Goal: Task Accomplishment & Management: Manage account settings

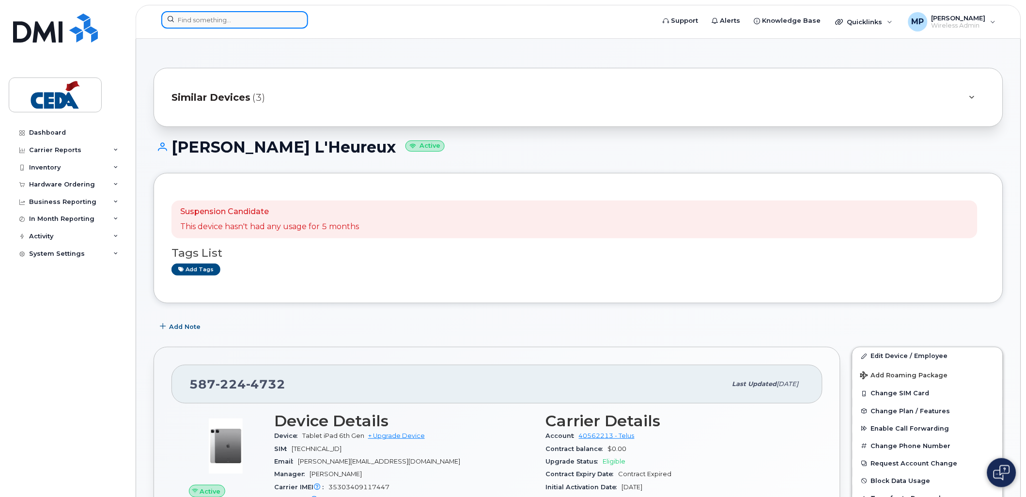
click at [187, 22] on input at bounding box center [234, 19] width 147 height 17
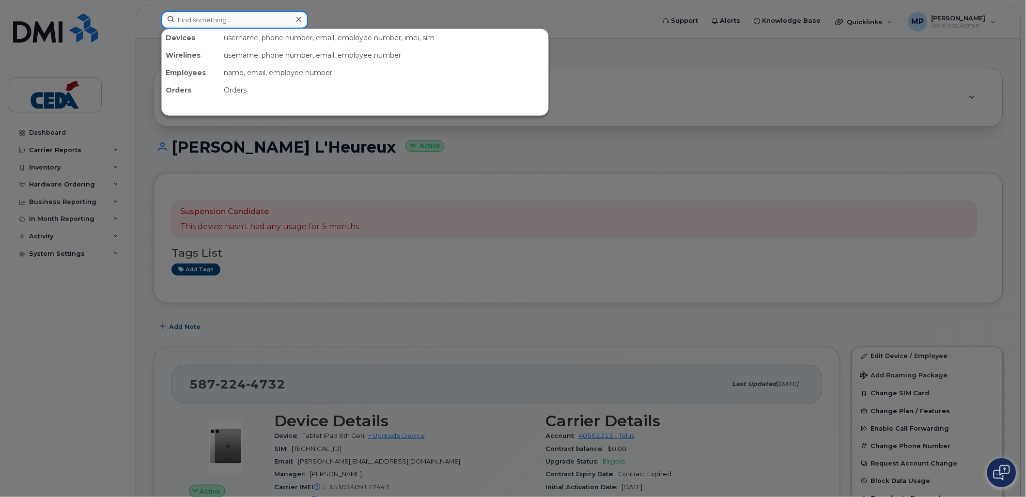
click at [246, 20] on input at bounding box center [234, 19] width 147 height 17
click at [62, 133] on div at bounding box center [513, 248] width 1026 height 497
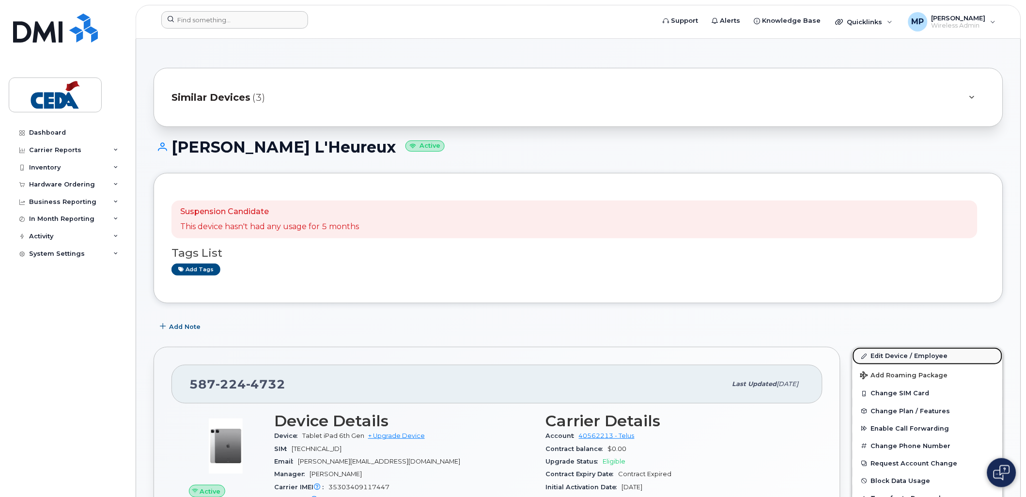
click at [926, 361] on link "Edit Device / Employee" at bounding box center [928, 355] width 150 height 17
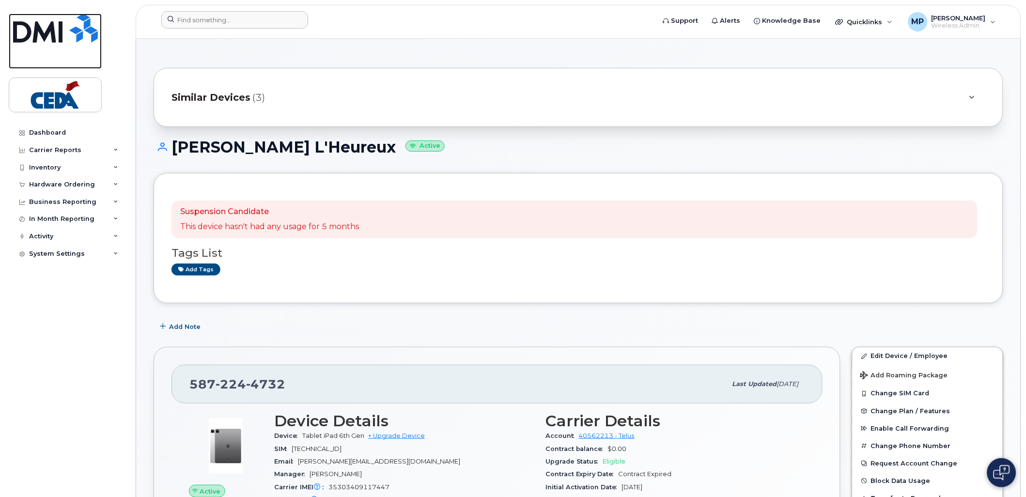
click at [47, 36] on img at bounding box center [55, 28] width 85 height 29
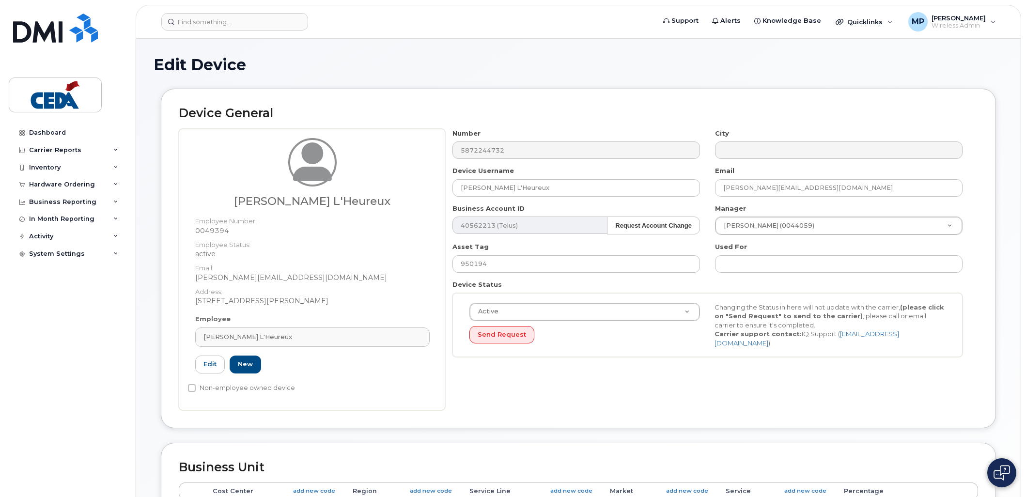
select select "31904"
select select "31913"
select select "31937"
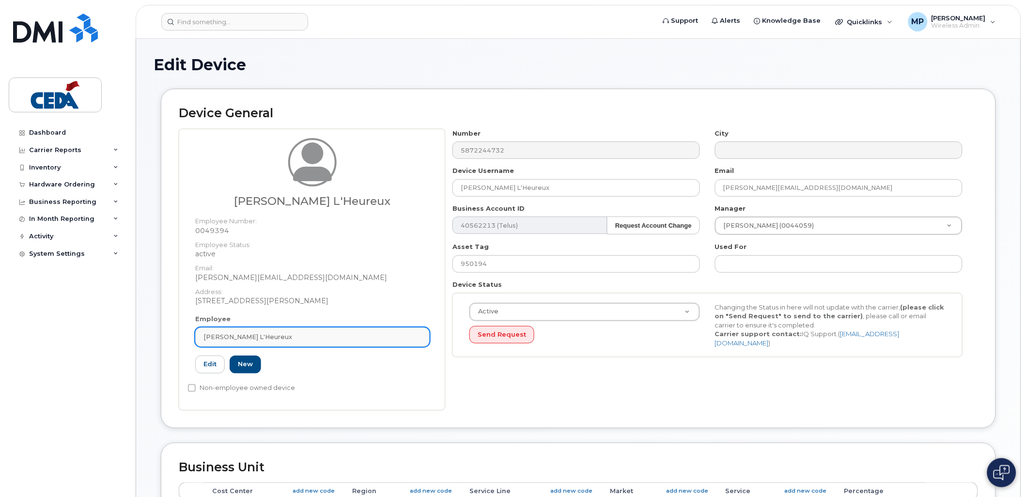
click at [303, 336] on div "[PERSON_NAME] L'Heureux" at bounding box center [313, 336] width 218 height 9
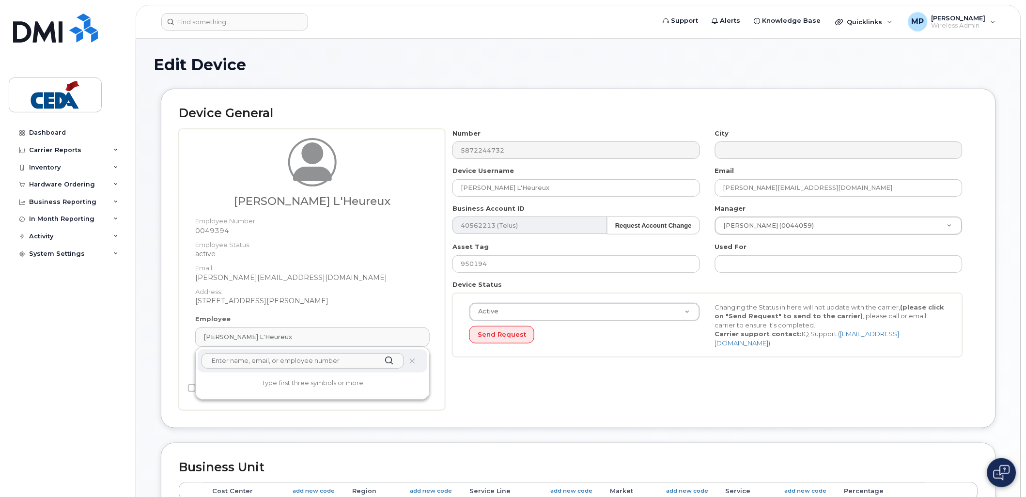
click at [317, 365] on input "text" at bounding box center [303, 361] width 203 height 16
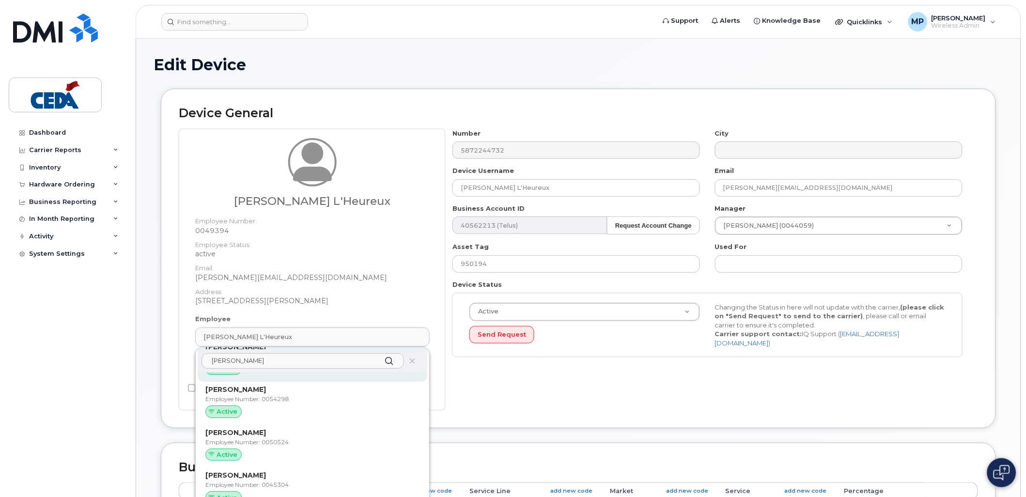
scroll to position [53, 0]
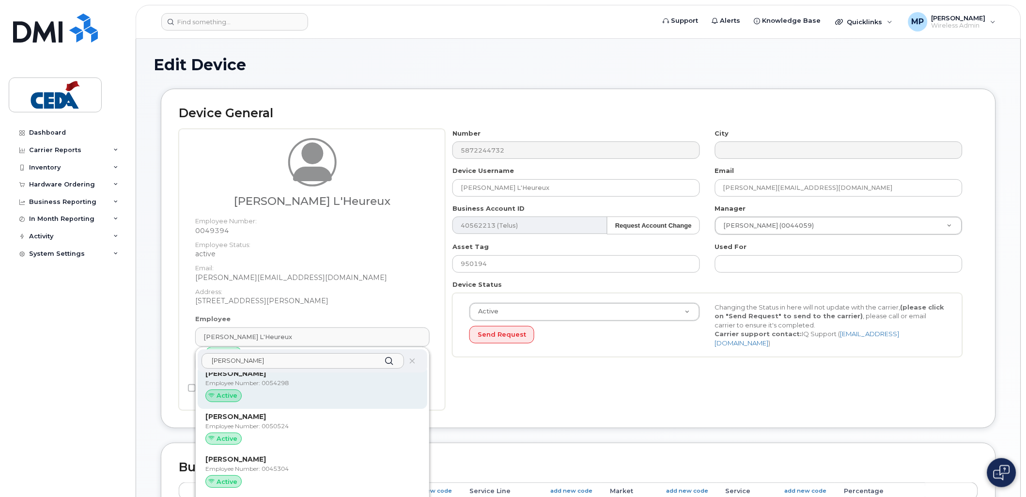
type input "Kang"
click at [309, 383] on p "Employee Number: 0054298" at bounding box center [312, 383] width 214 height 9
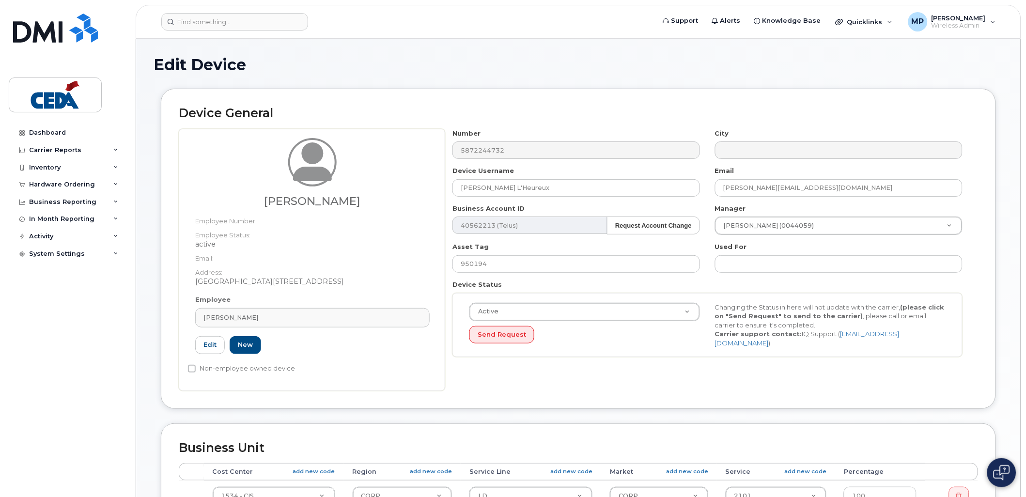
type input "0054298"
type input "Ji Kang"
select select "31907"
select select "31919"
select select "31943"
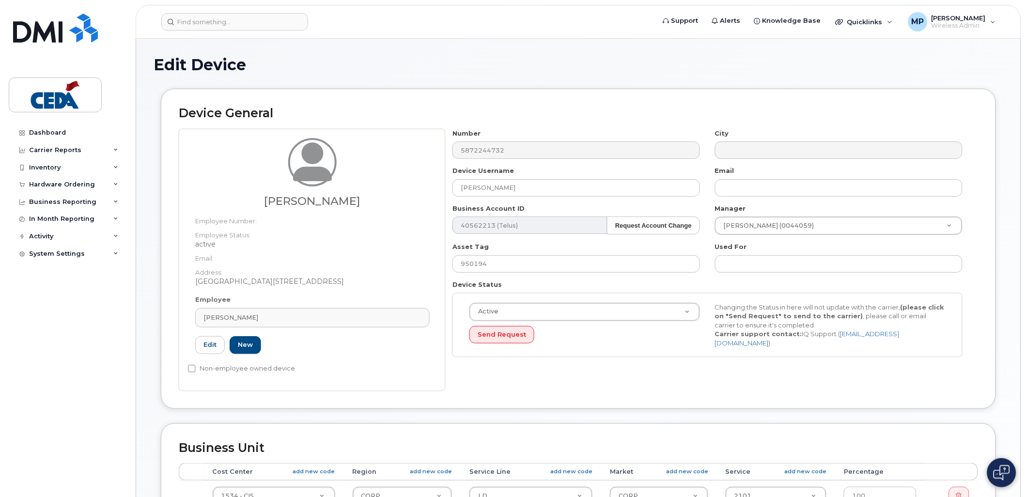
select select "31964"
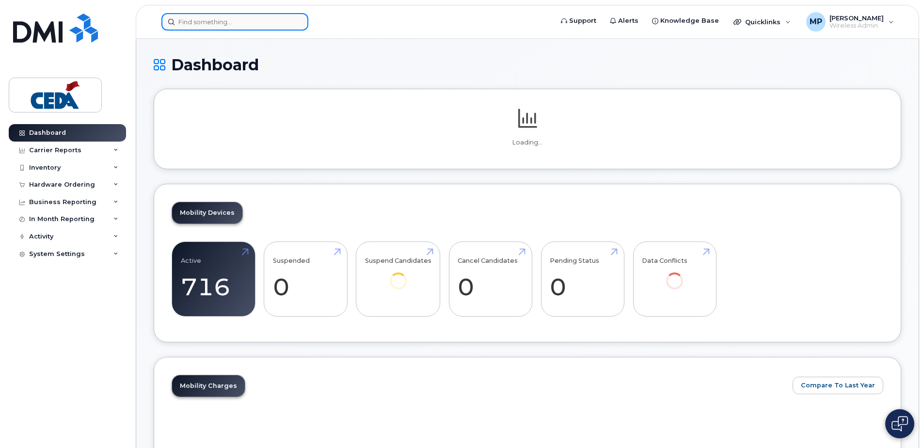
click at [237, 28] on input at bounding box center [234, 21] width 147 height 17
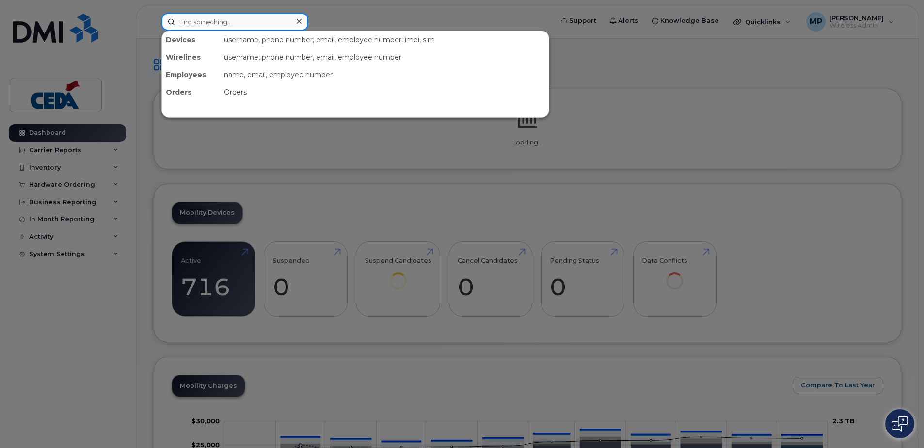
paste input "350542602849595"
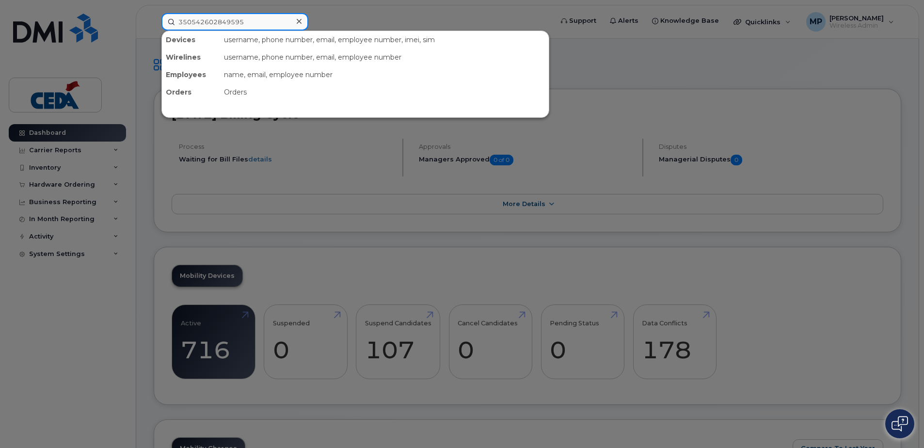
type input "350542602849595"
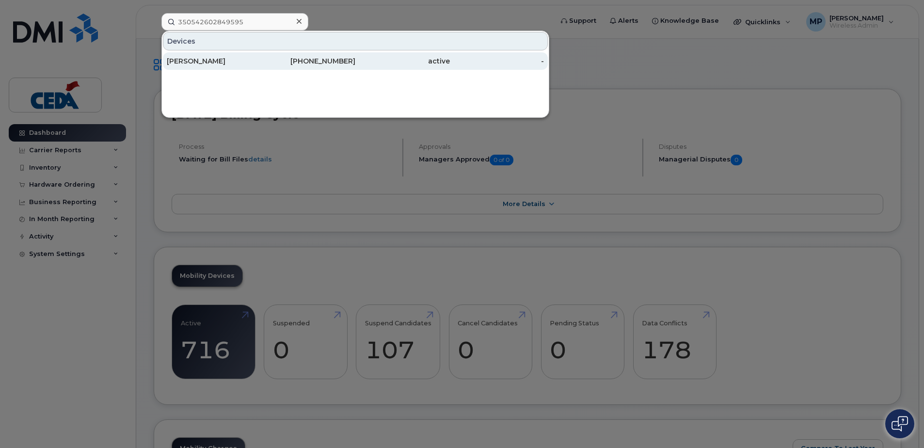
click at [202, 62] on div "David Kind" at bounding box center [214, 61] width 94 height 10
